Goal: Task Accomplishment & Management: Manage account settings

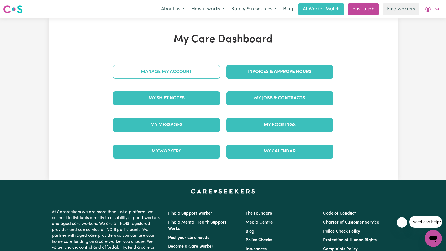
click at [190, 74] on link "Manage My Account" at bounding box center [166, 72] width 107 height 14
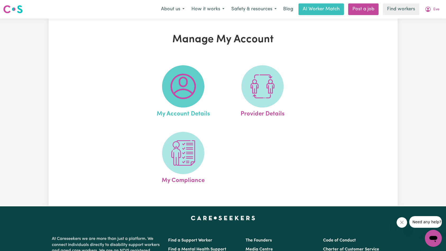
click at [190, 74] on span at bounding box center [183, 86] width 42 height 42
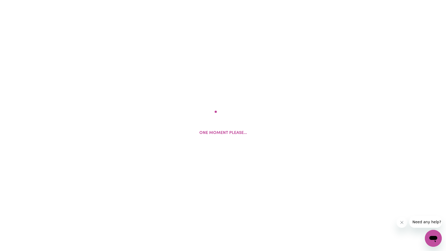
select select "Australian"
select select "text"
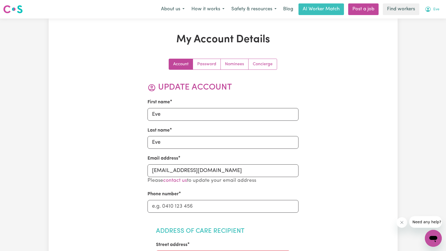
click at [438, 10] on button "Eve" at bounding box center [431, 9] width 21 height 11
click at [433, 20] on link "My Dashboard" at bounding box center [422, 21] width 42 height 10
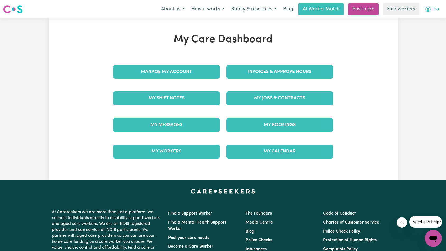
click at [435, 7] on span "Eve" at bounding box center [436, 10] width 6 height 6
click at [421, 32] on link "Logout" at bounding box center [422, 30] width 42 height 10
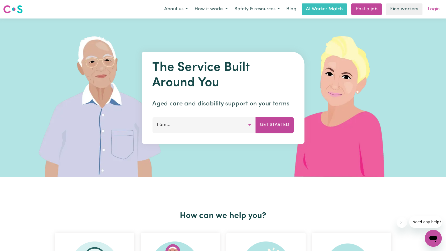
click at [433, 8] on link "Login" at bounding box center [434, 9] width 18 height 12
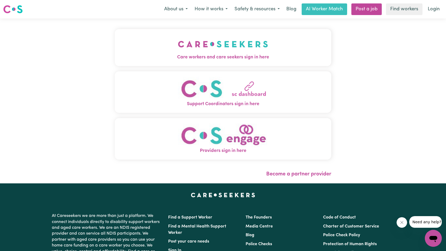
click at [178, 52] on img "Care workers and care seekers sign in here" at bounding box center [223, 44] width 90 height 20
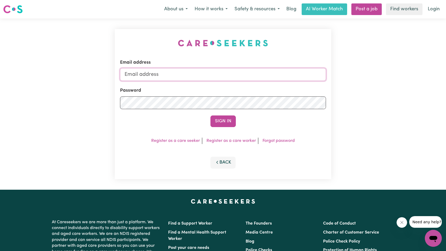
click at [214, 78] on input "Email address" at bounding box center [223, 74] width 206 height 13
paste input "[EMAIL_ADDRESS][DOMAIN_NAME]"
type input "superuser~[EMAIL_ADDRESS][DOMAIN_NAME]"
click at [222, 118] on button "Sign In" at bounding box center [222, 122] width 25 height 12
